Goal: Information Seeking & Learning: Learn about a topic

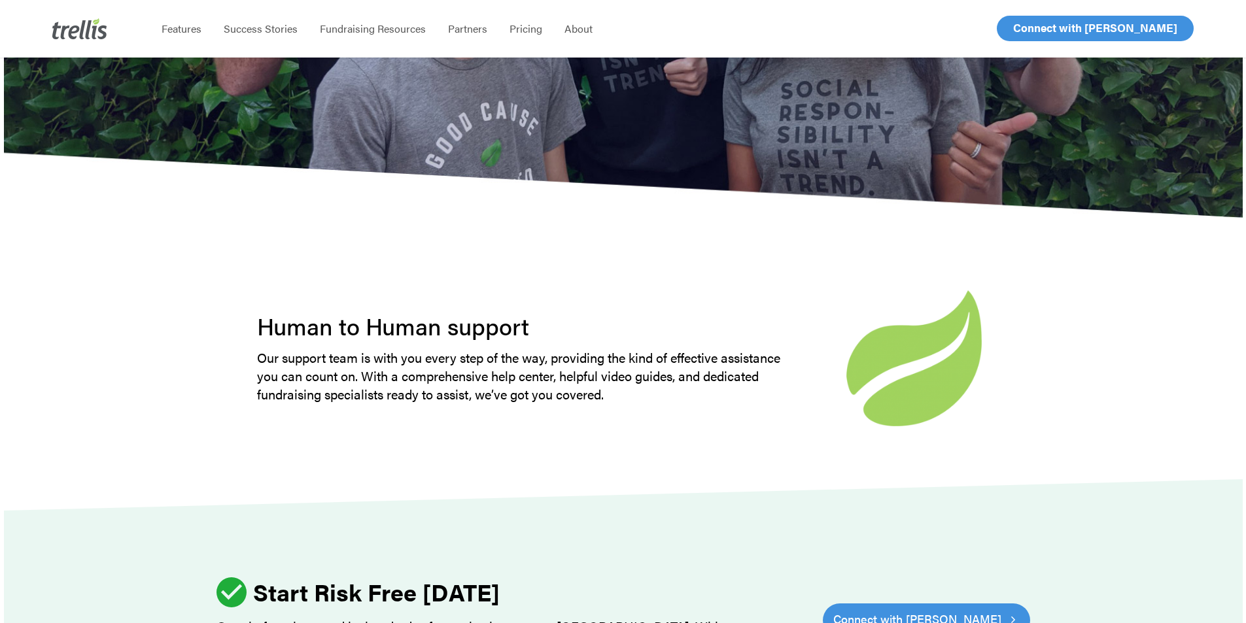
scroll to position [4046, 0]
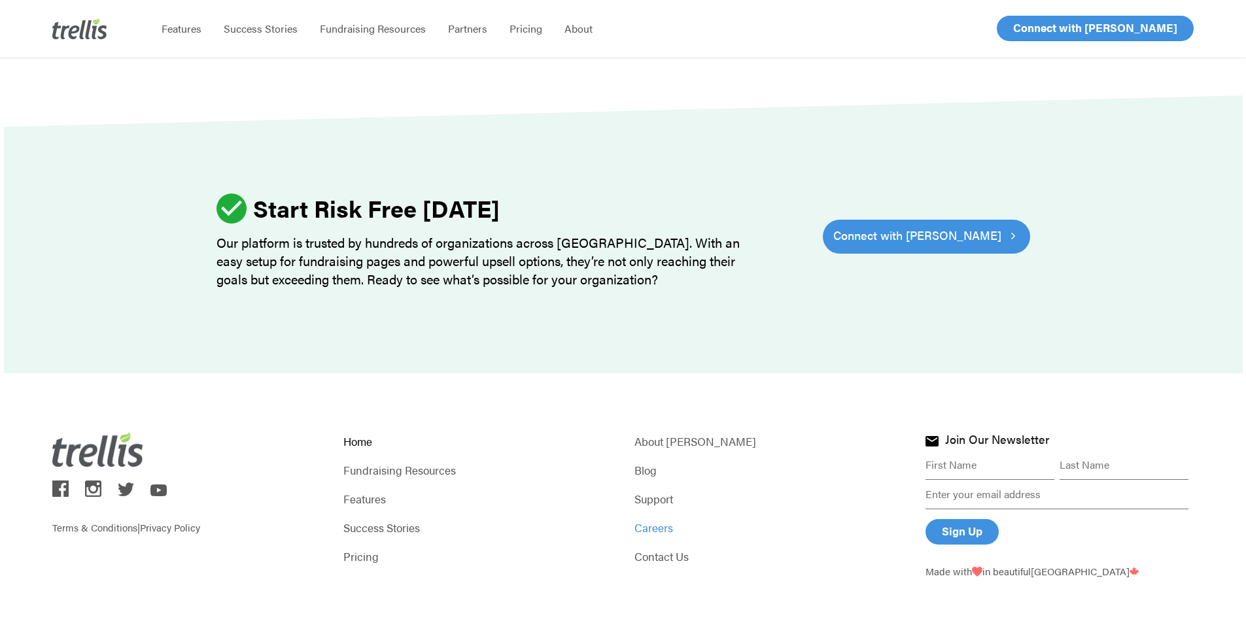
click at [654, 519] on link "Careers" at bounding box center [768, 528] width 268 height 18
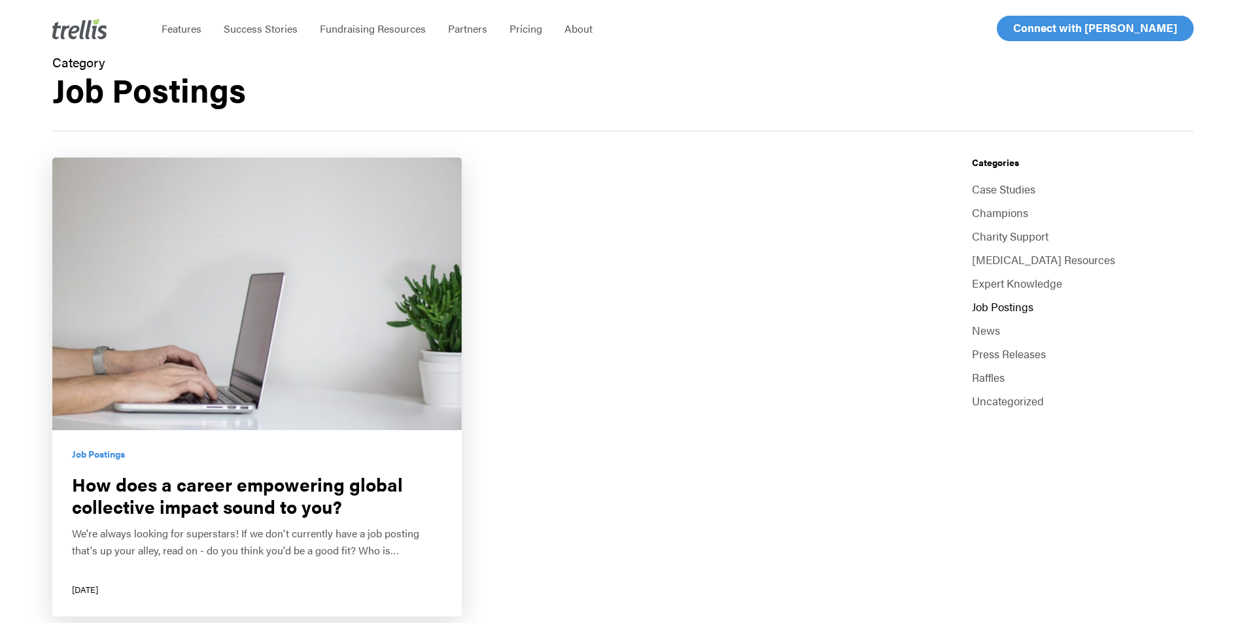
scroll to position [196, 0]
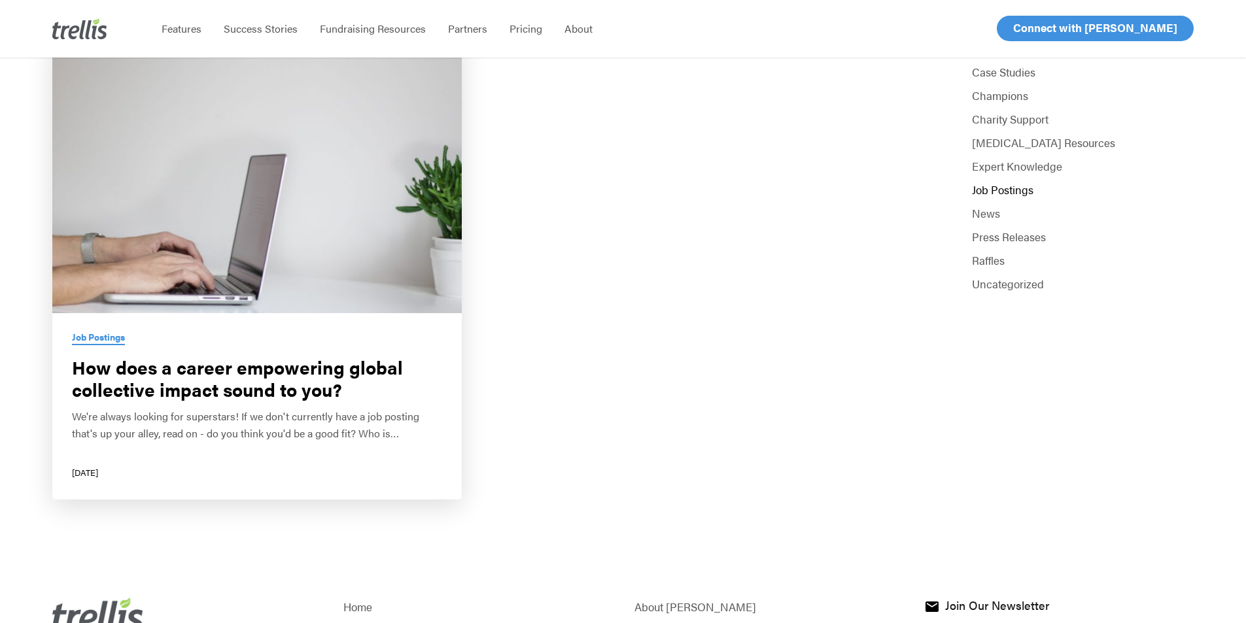
click at [94, 337] on link "Job Postings" at bounding box center [98, 337] width 53 height 12
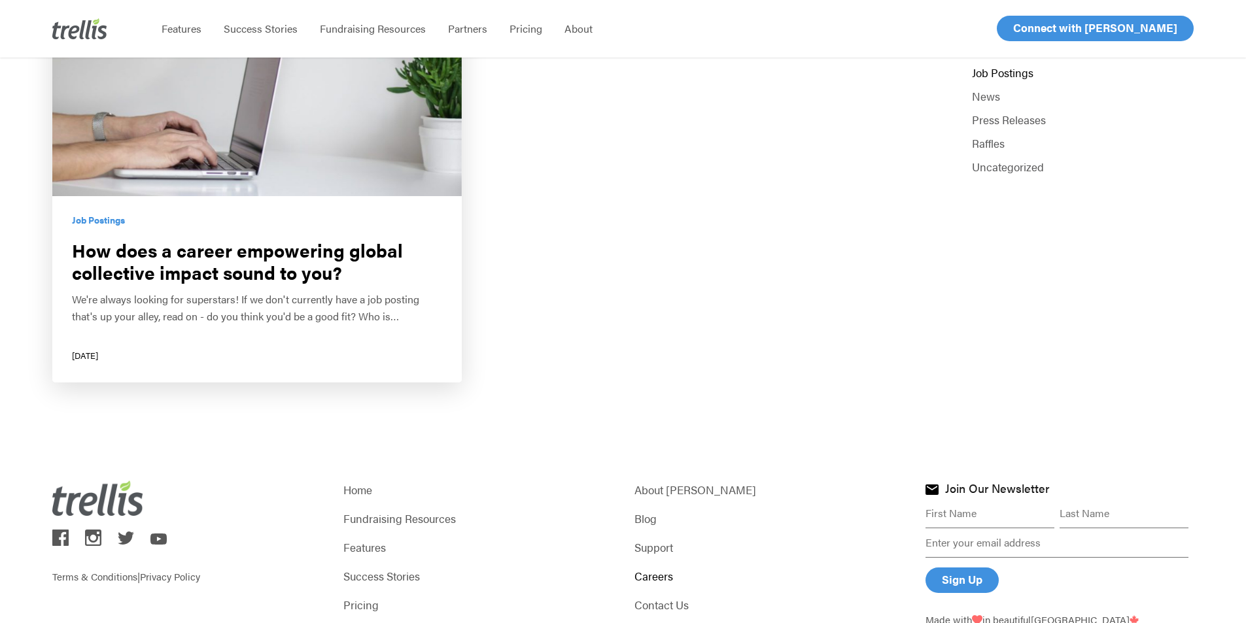
scroll to position [376, 0]
